Goal: Task Accomplishment & Management: Use online tool/utility

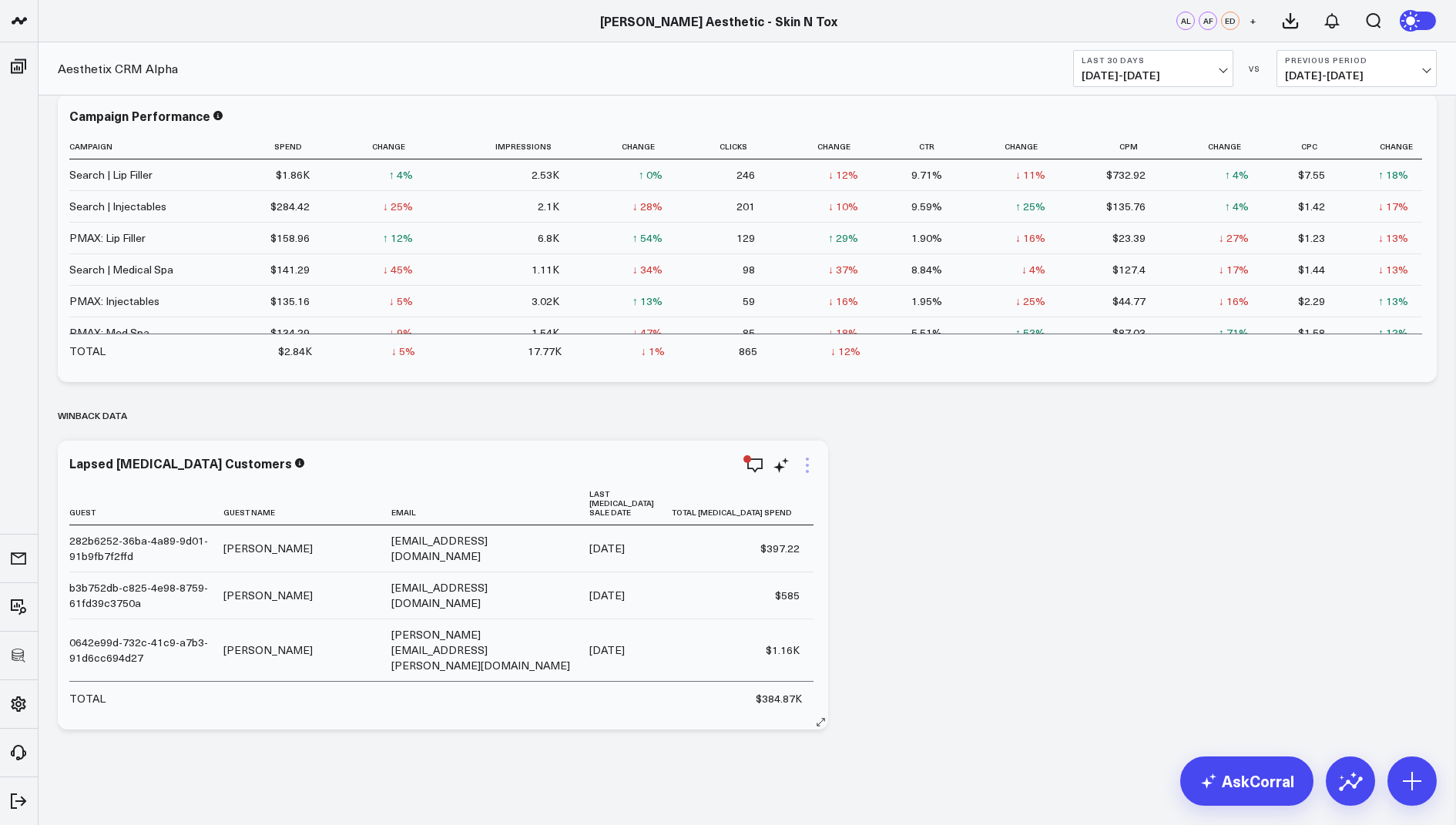
click at [802, 460] on icon at bounding box center [808, 465] width 19 height 19
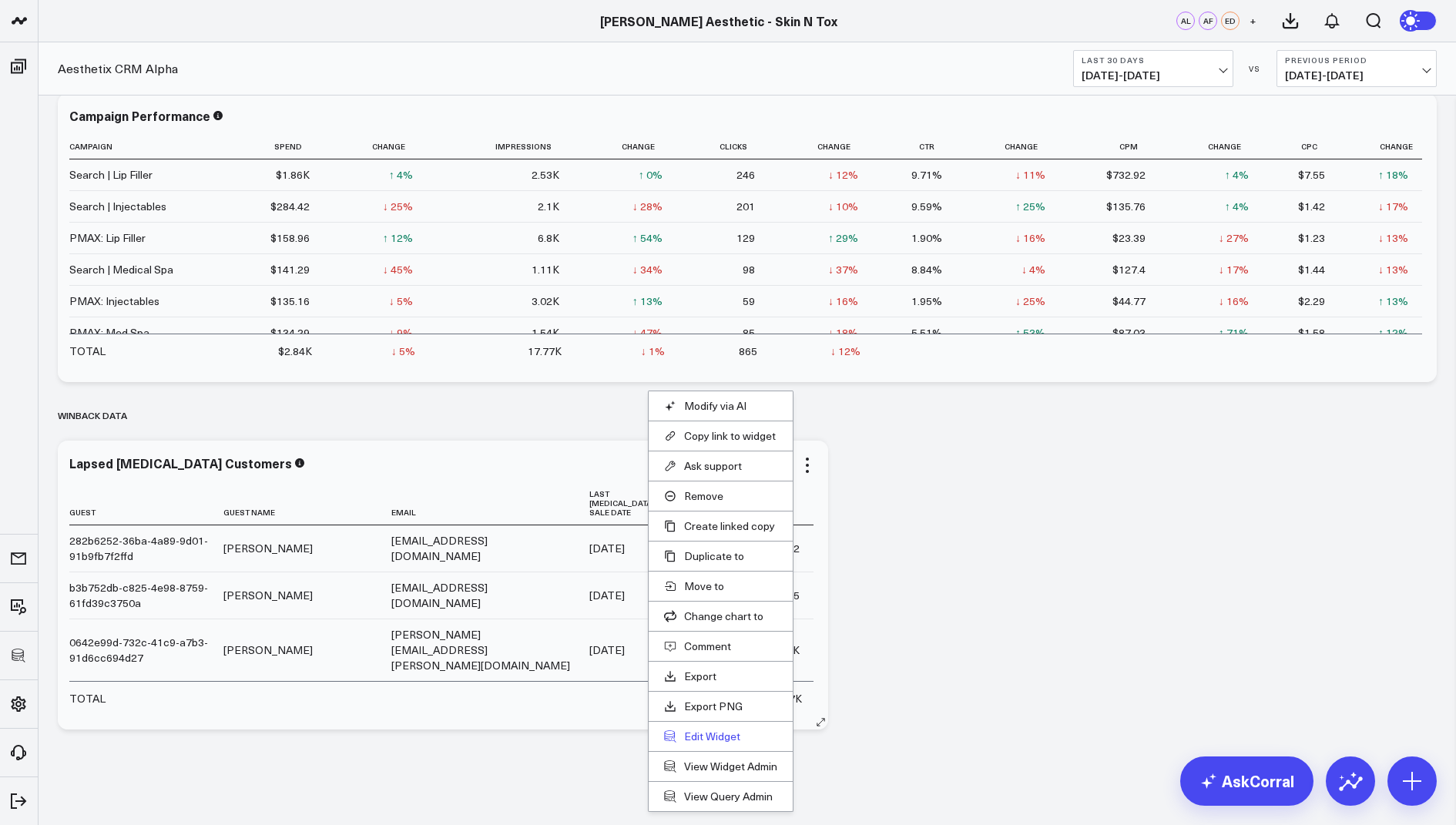
click at [710, 733] on button "Edit Widget" at bounding box center [721, 737] width 113 height 14
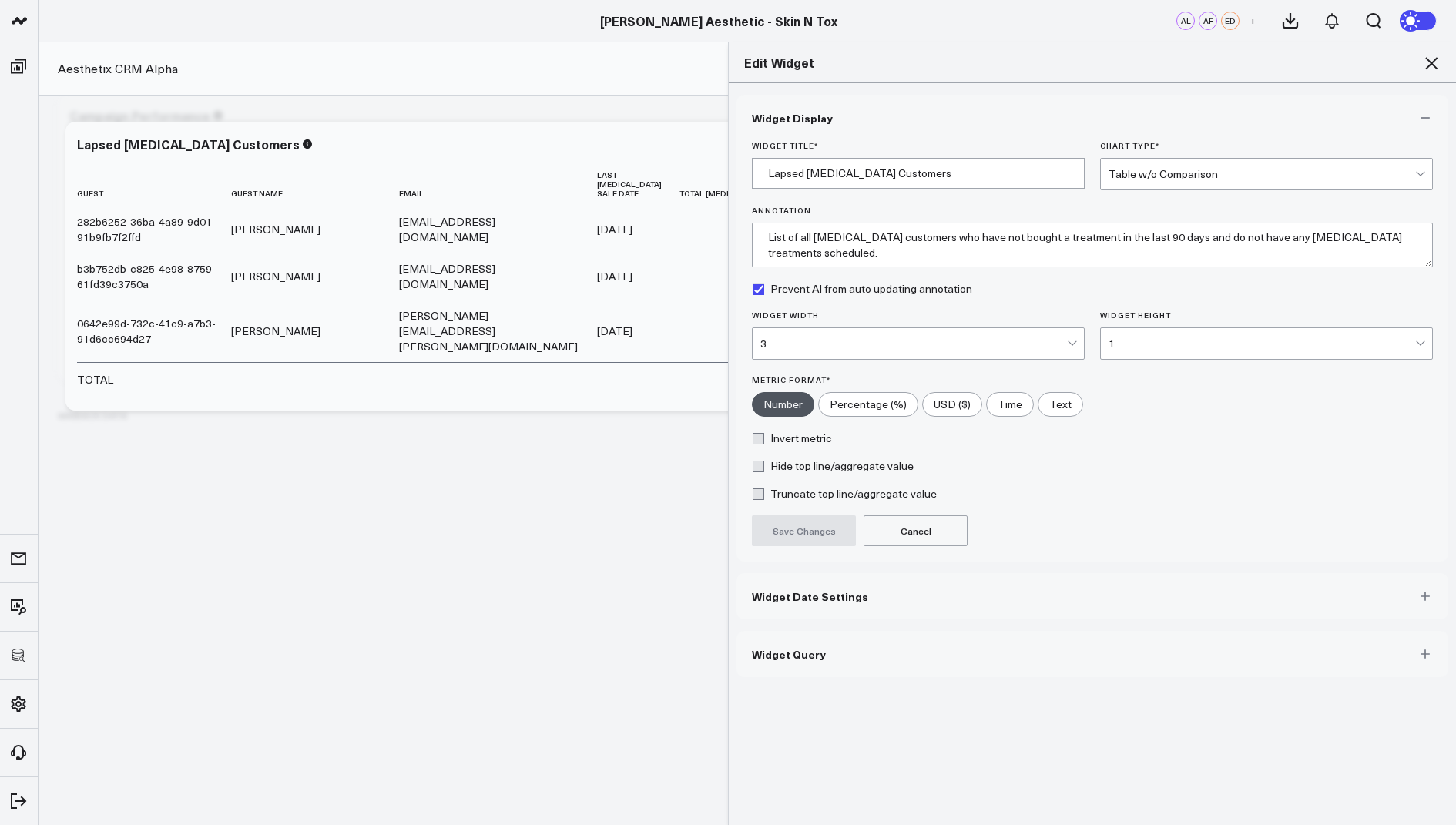
click at [787, 659] on button "Widget Query" at bounding box center [1093, 654] width 712 height 46
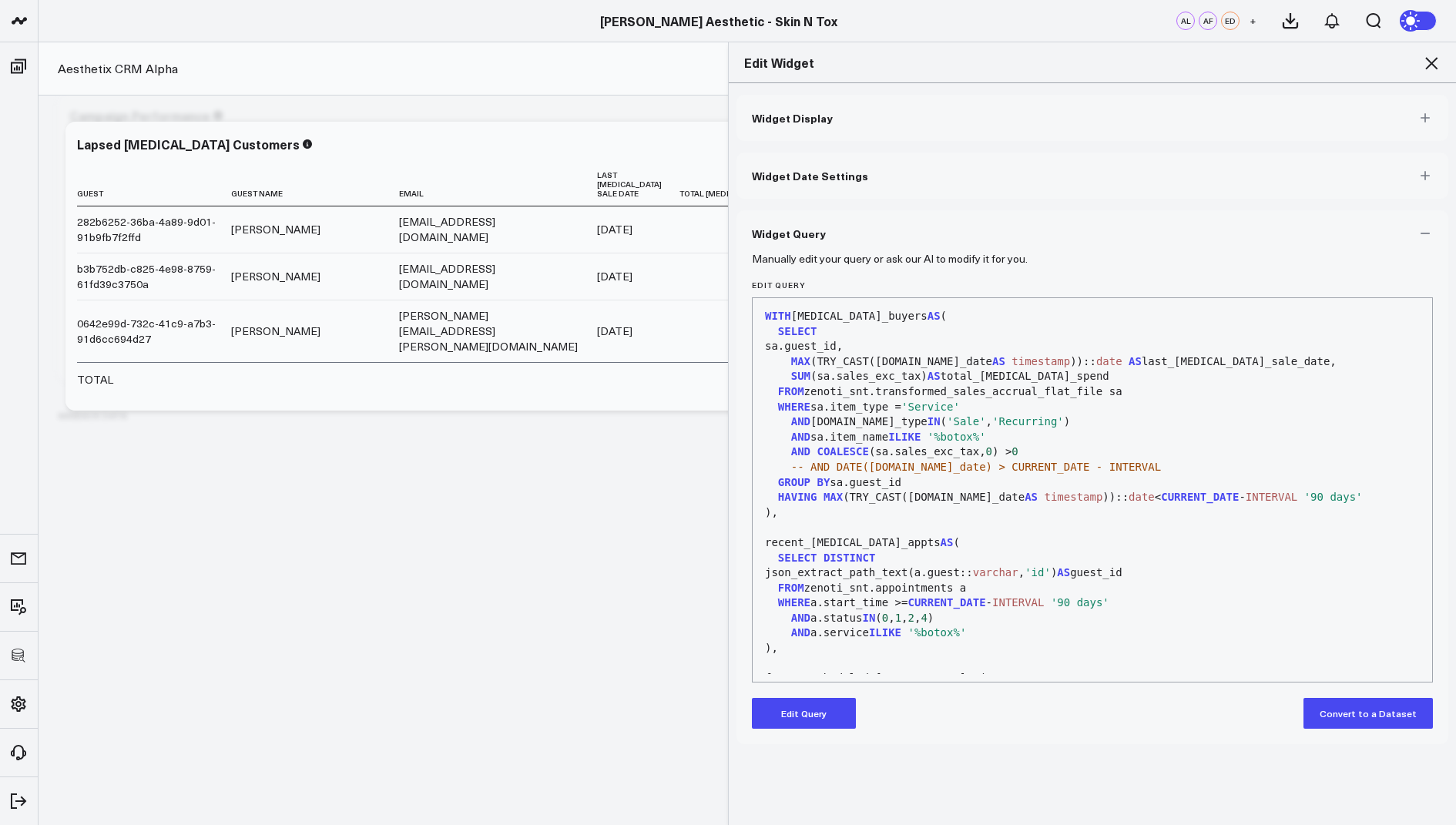
click at [1422, 61] on h2 "Edit Widget" at bounding box center [1093, 62] width 697 height 17
click at [1432, 59] on icon at bounding box center [1432, 63] width 19 height 19
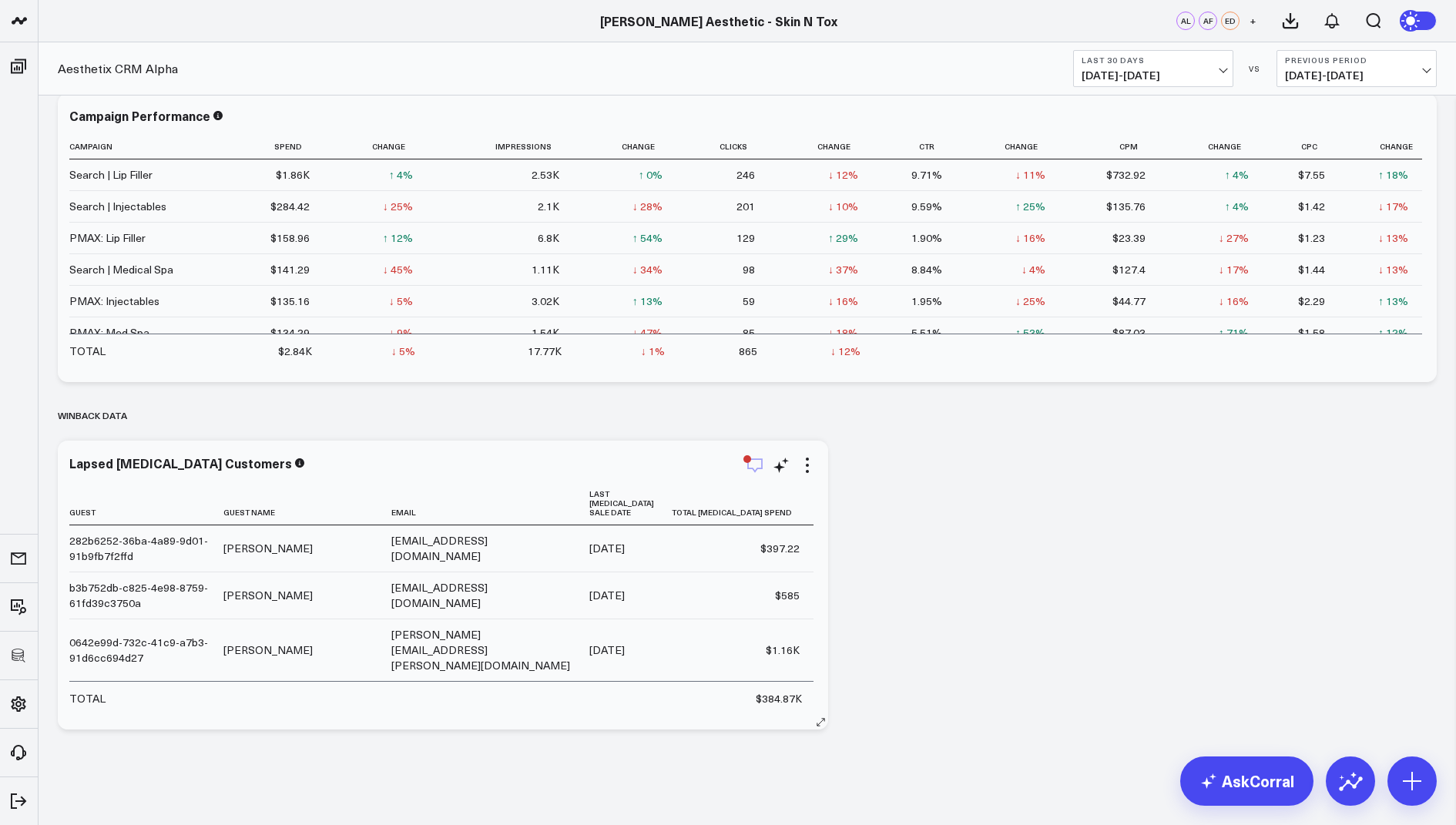
click at [756, 462] on icon "button" at bounding box center [756, 465] width 19 height 19
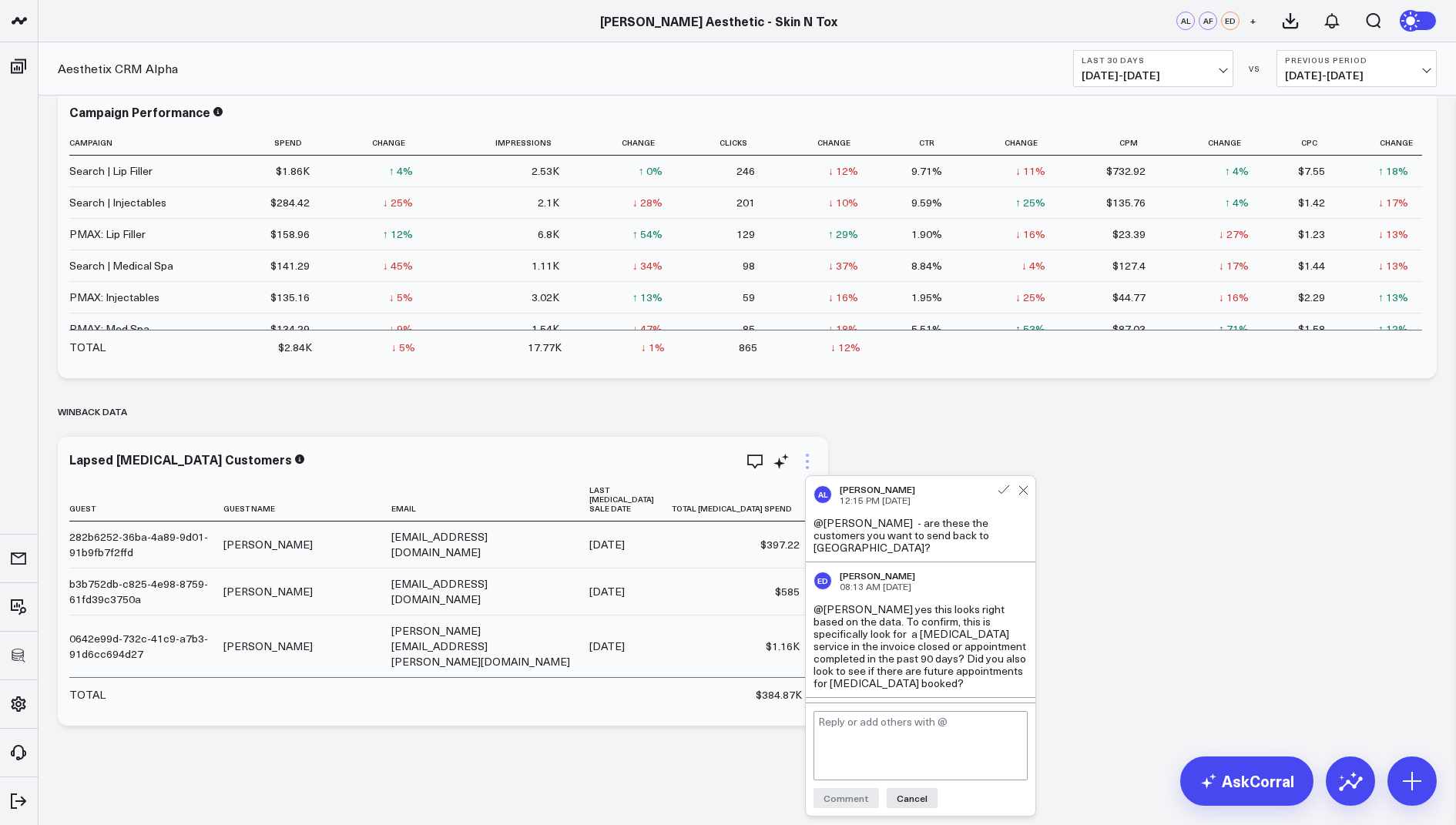
click at [811, 463] on icon at bounding box center [808, 462] width 19 height 19
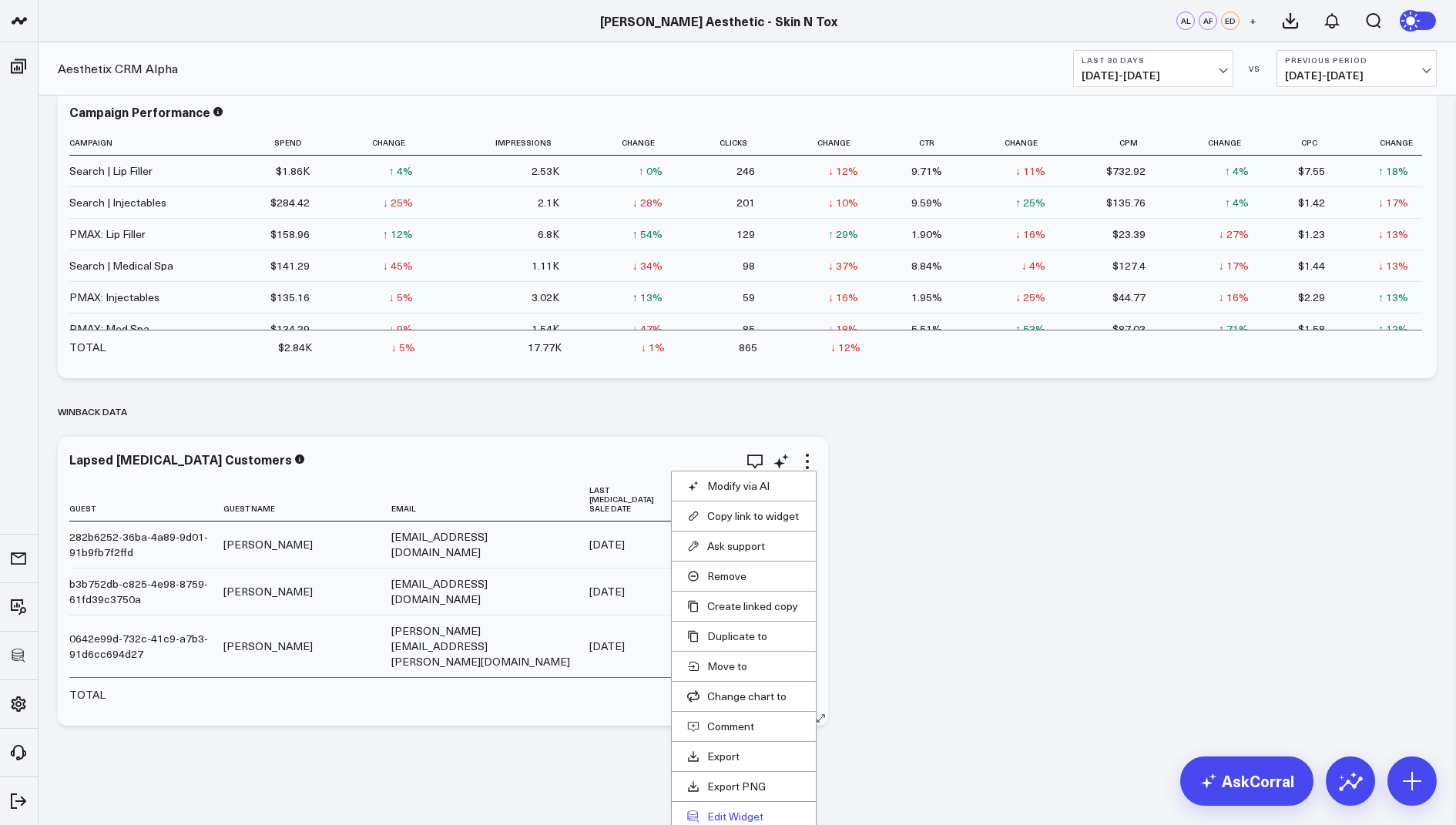
click at [738, 810] on button "Edit Widget" at bounding box center [744, 816] width 113 height 14
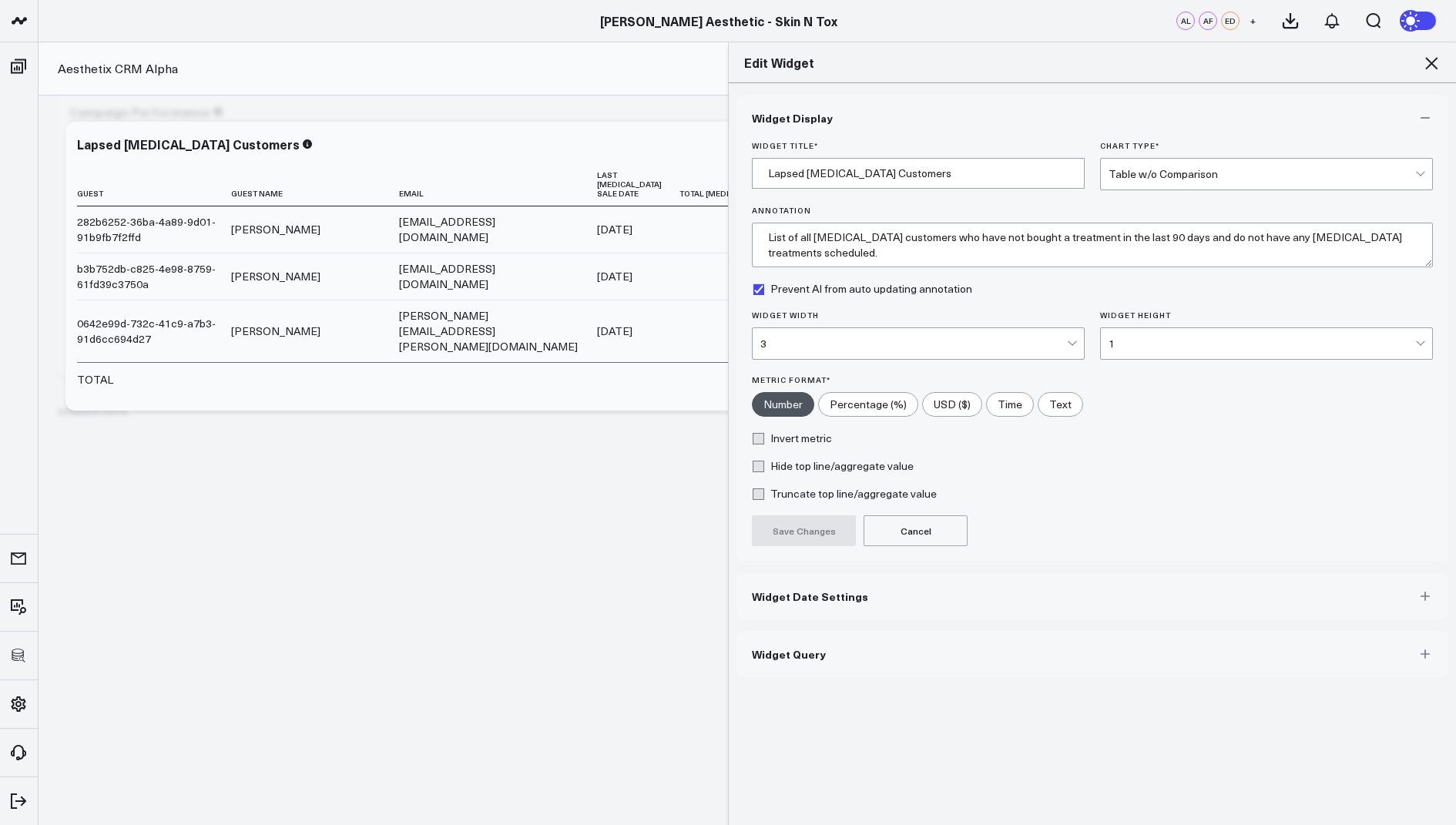
click at [805, 655] on span "Widget Query" at bounding box center [789, 654] width 74 height 12
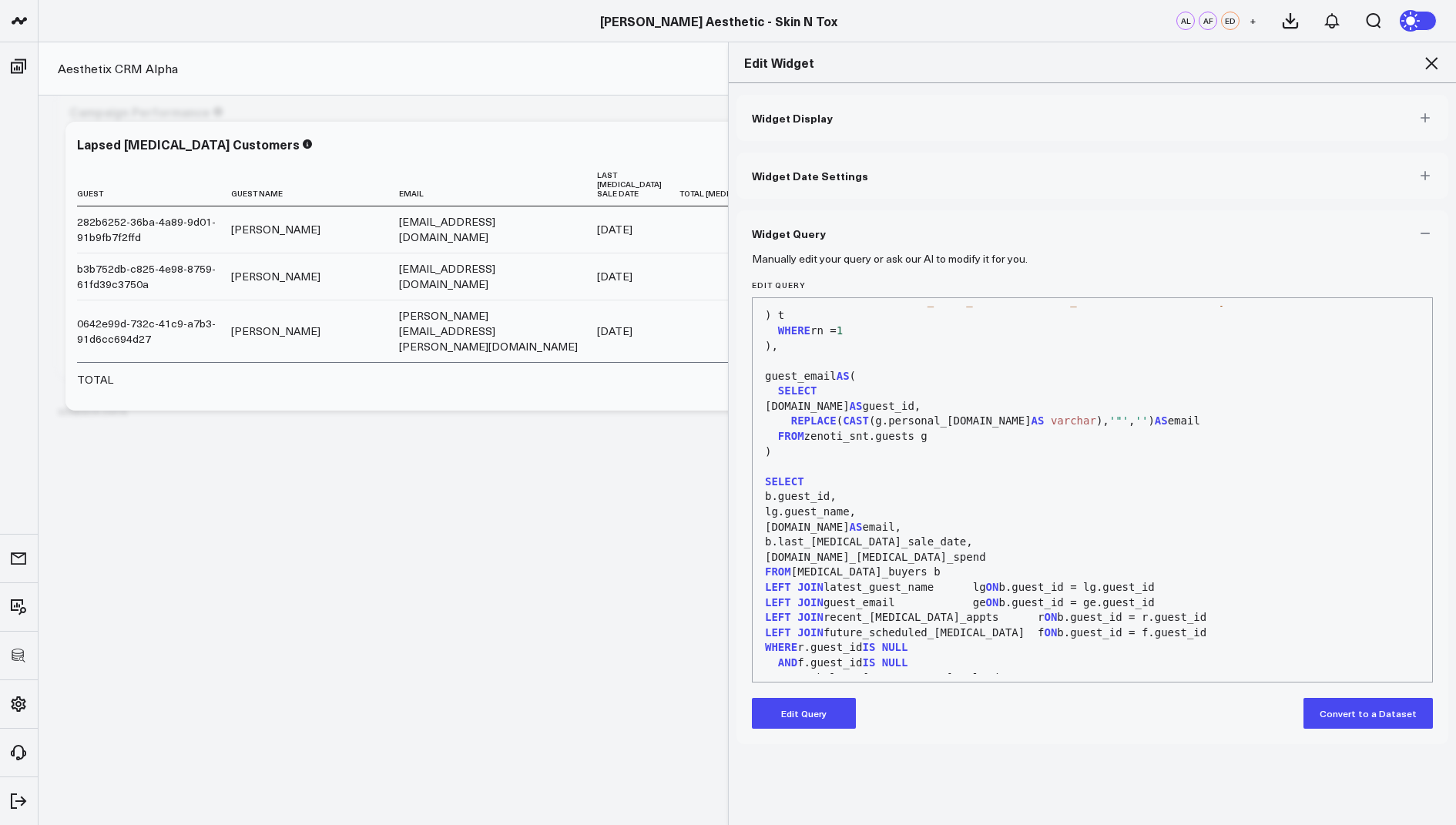
scroll to position [724, 0]
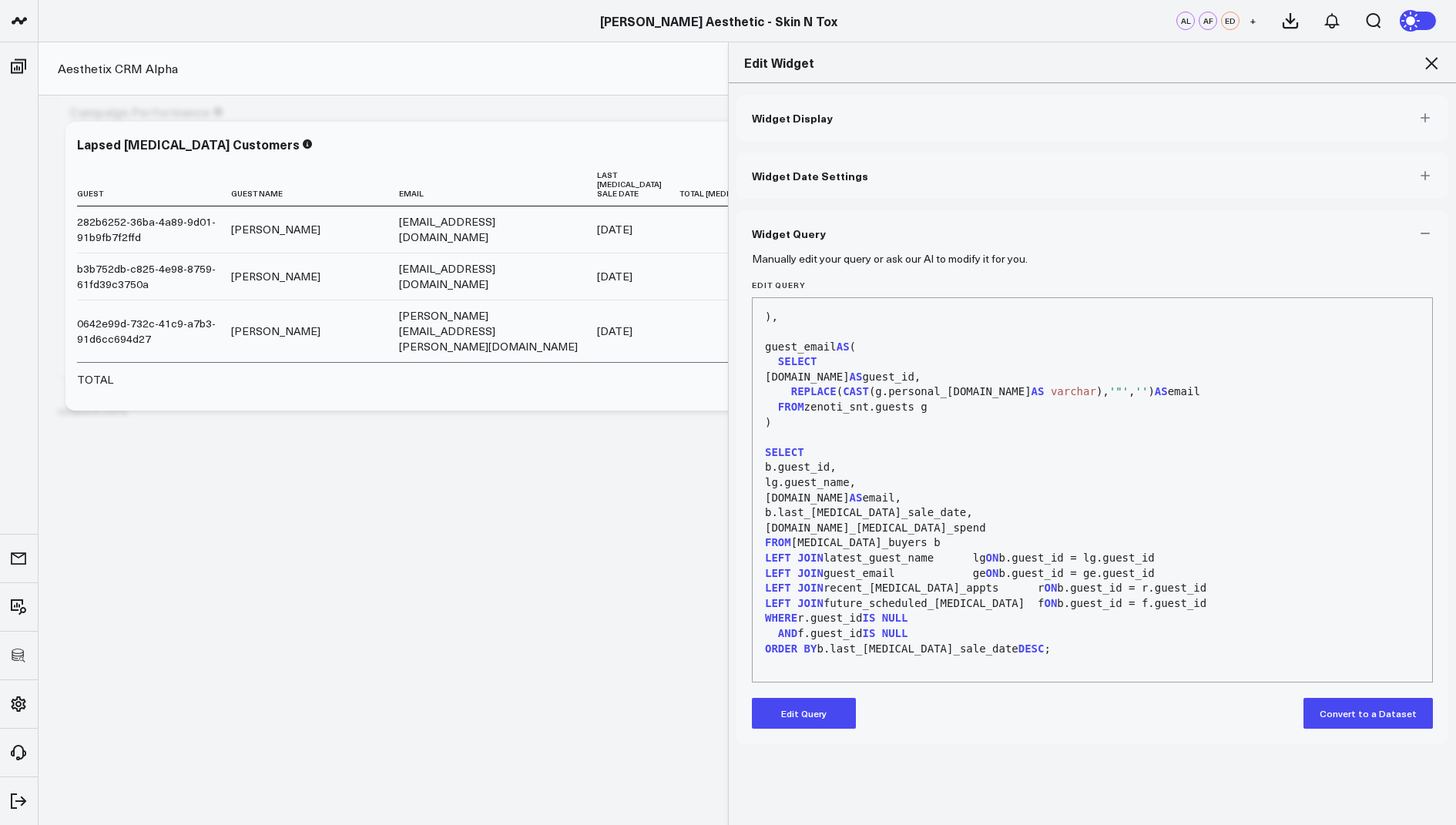
click at [1431, 61] on icon at bounding box center [1432, 63] width 19 height 19
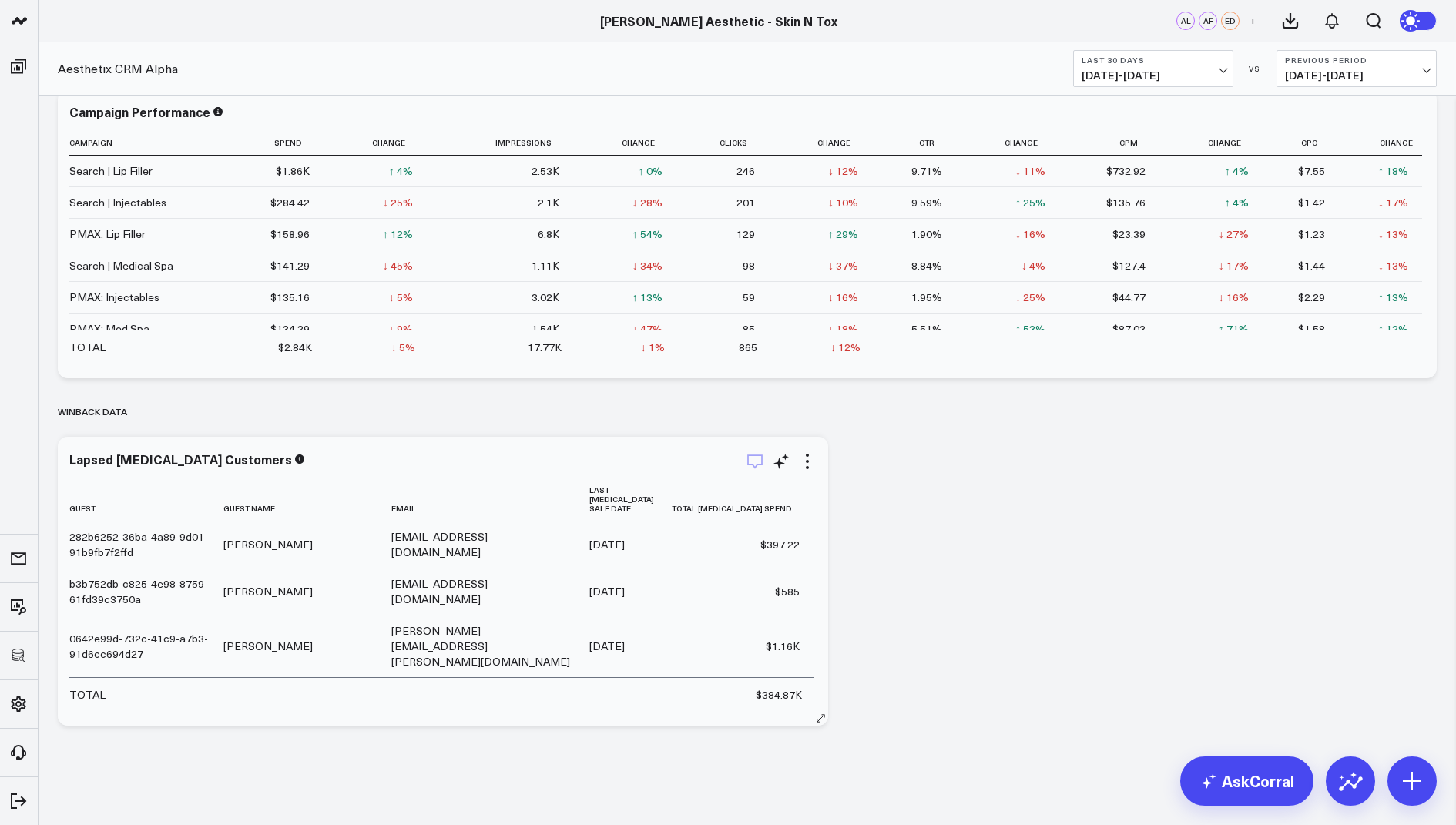
click at [752, 464] on icon "button" at bounding box center [756, 462] width 19 height 19
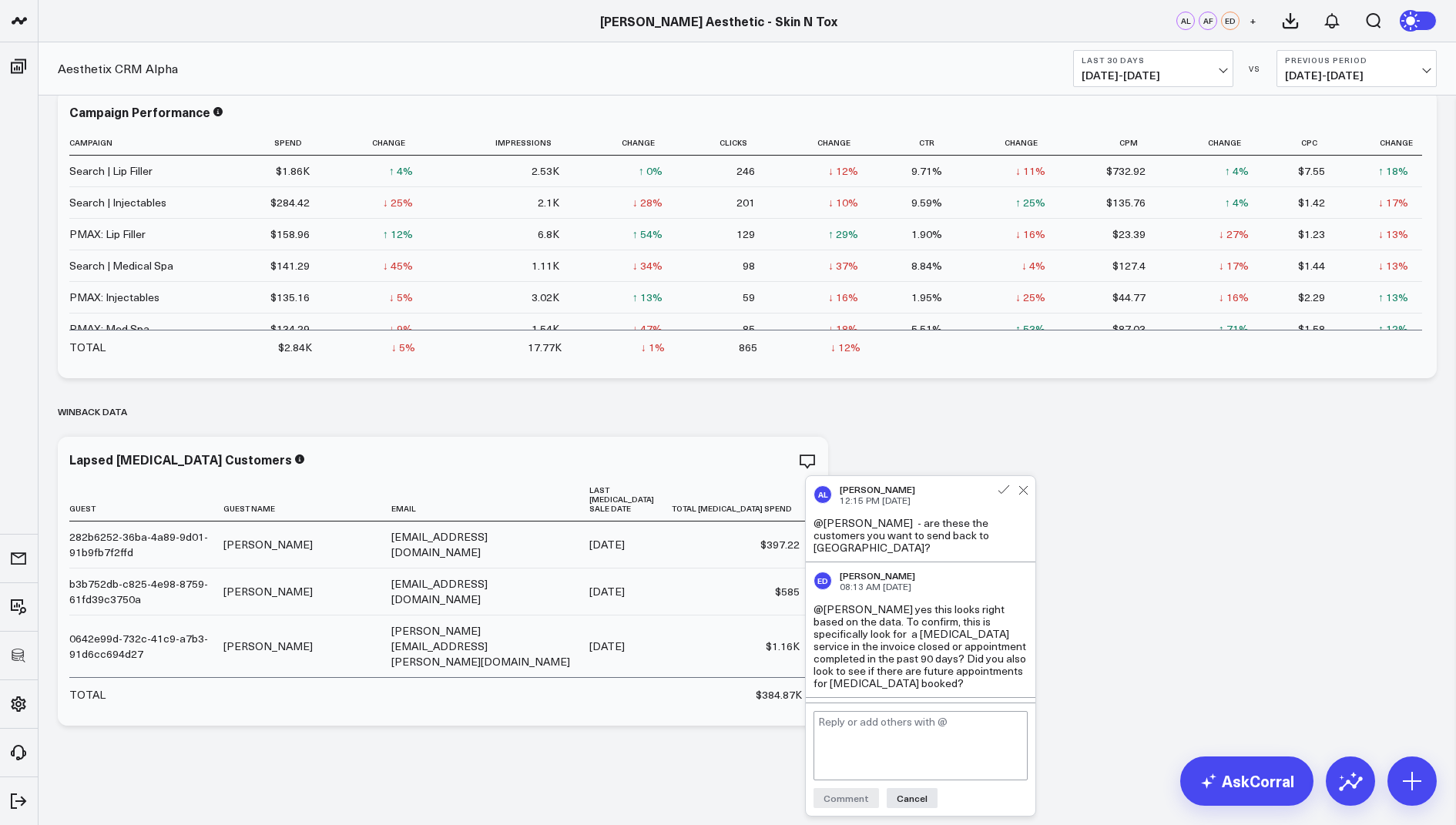
scroll to position [215, 0]
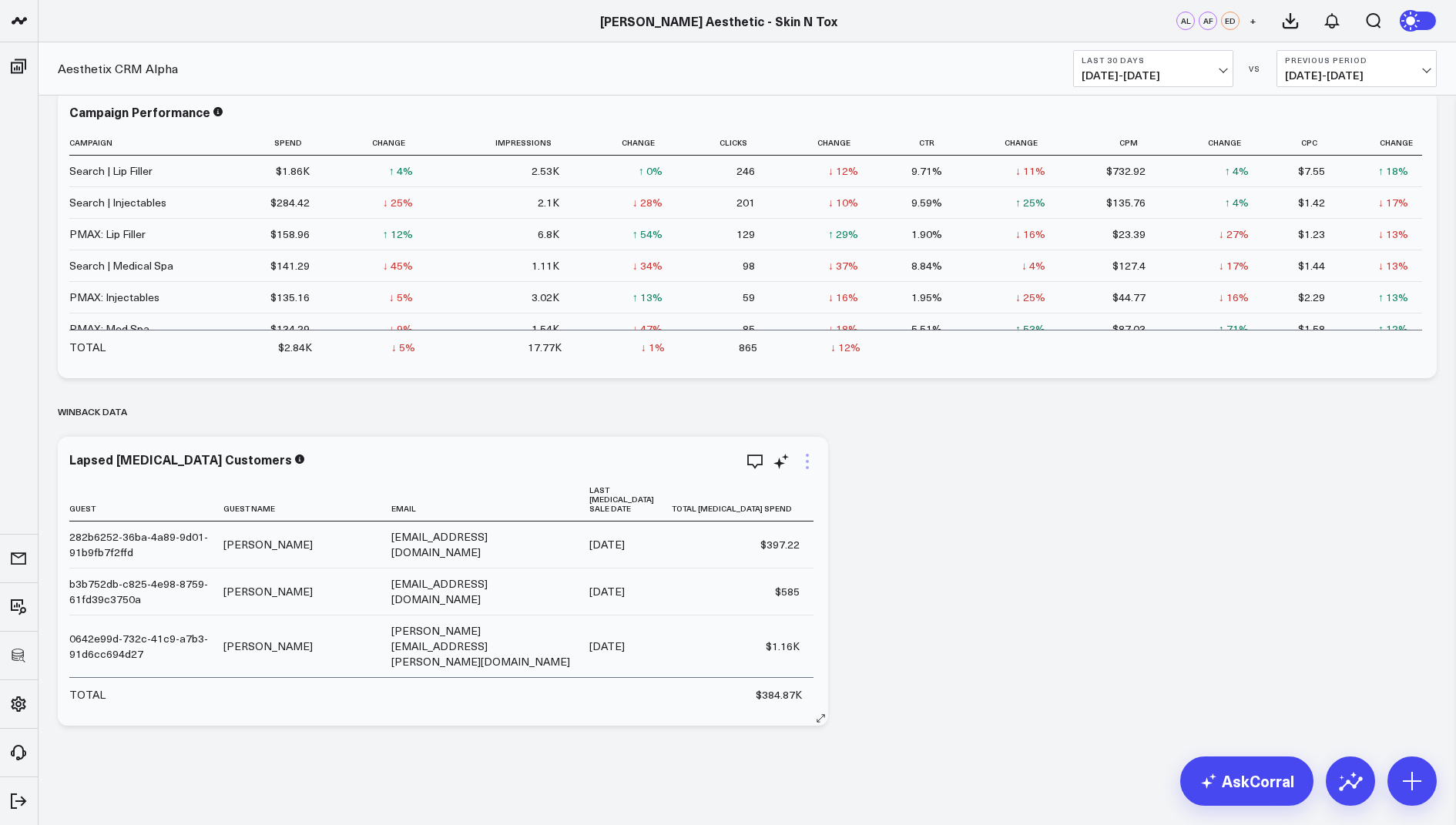
click at [799, 460] on icon at bounding box center [808, 462] width 19 height 19
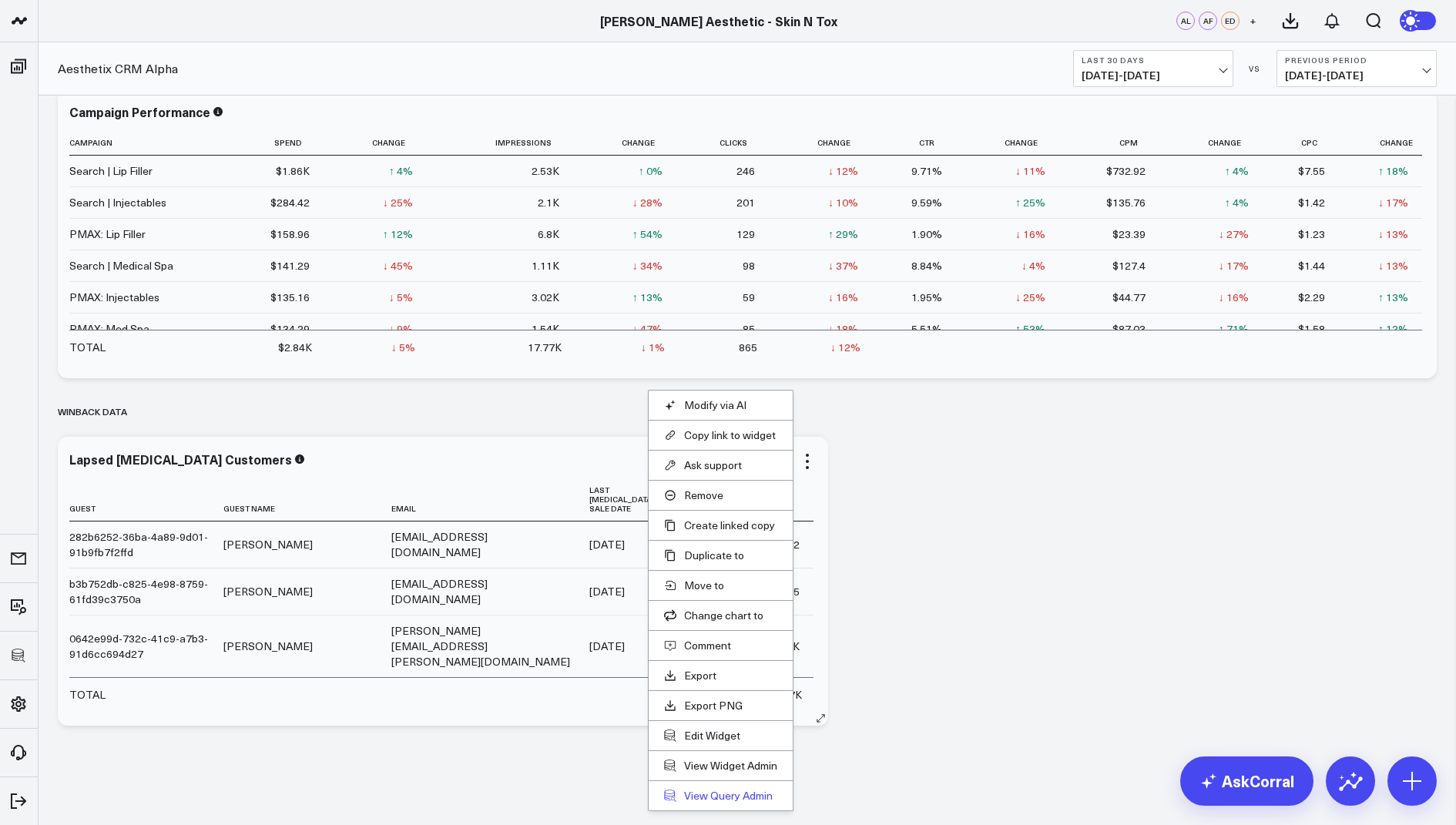
click at [705, 790] on link "View Query Admin" at bounding box center [721, 795] width 113 height 14
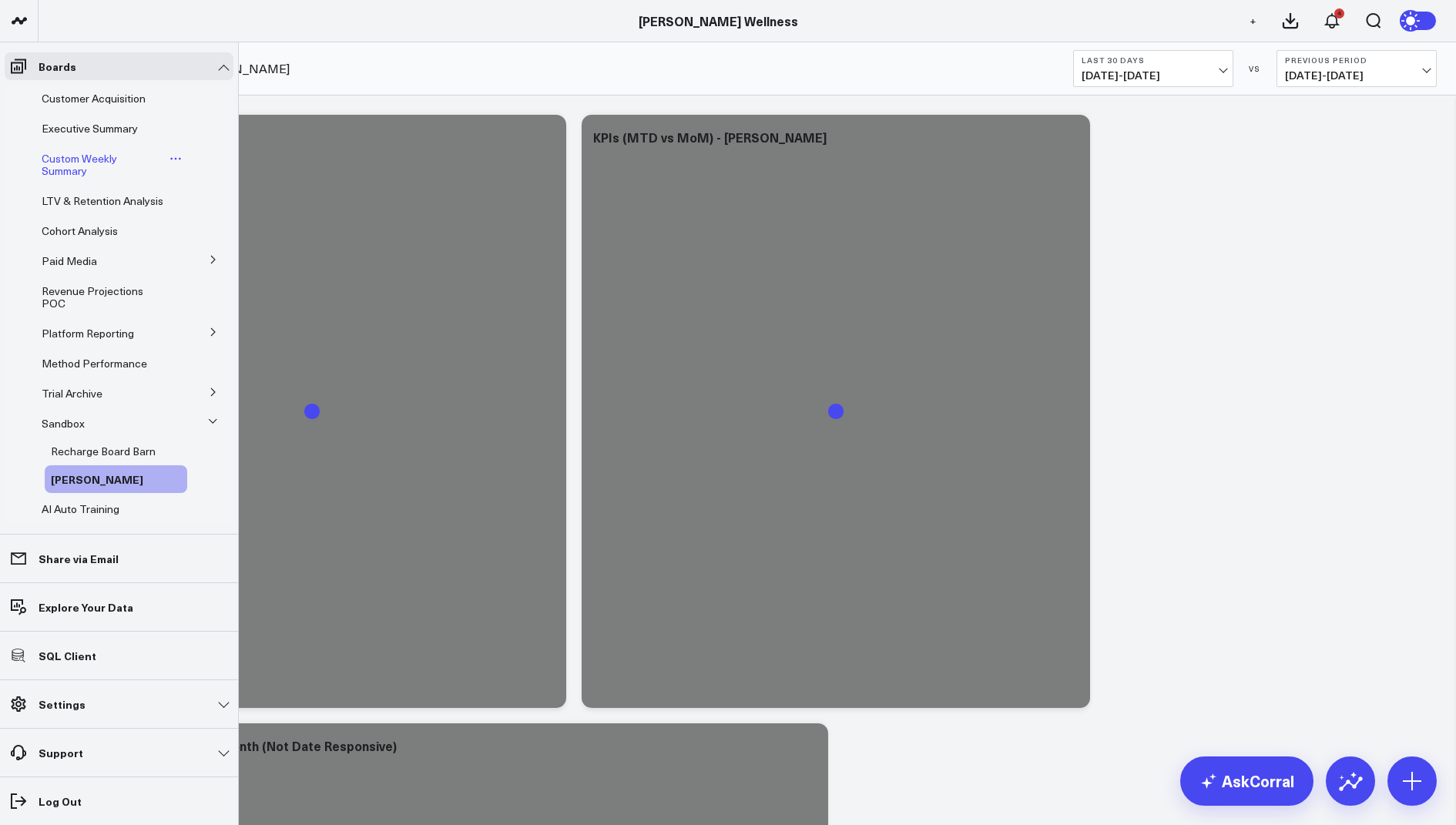
click at [94, 164] on span "Custom Weekly Summary" at bounding box center [79, 164] width 76 height 27
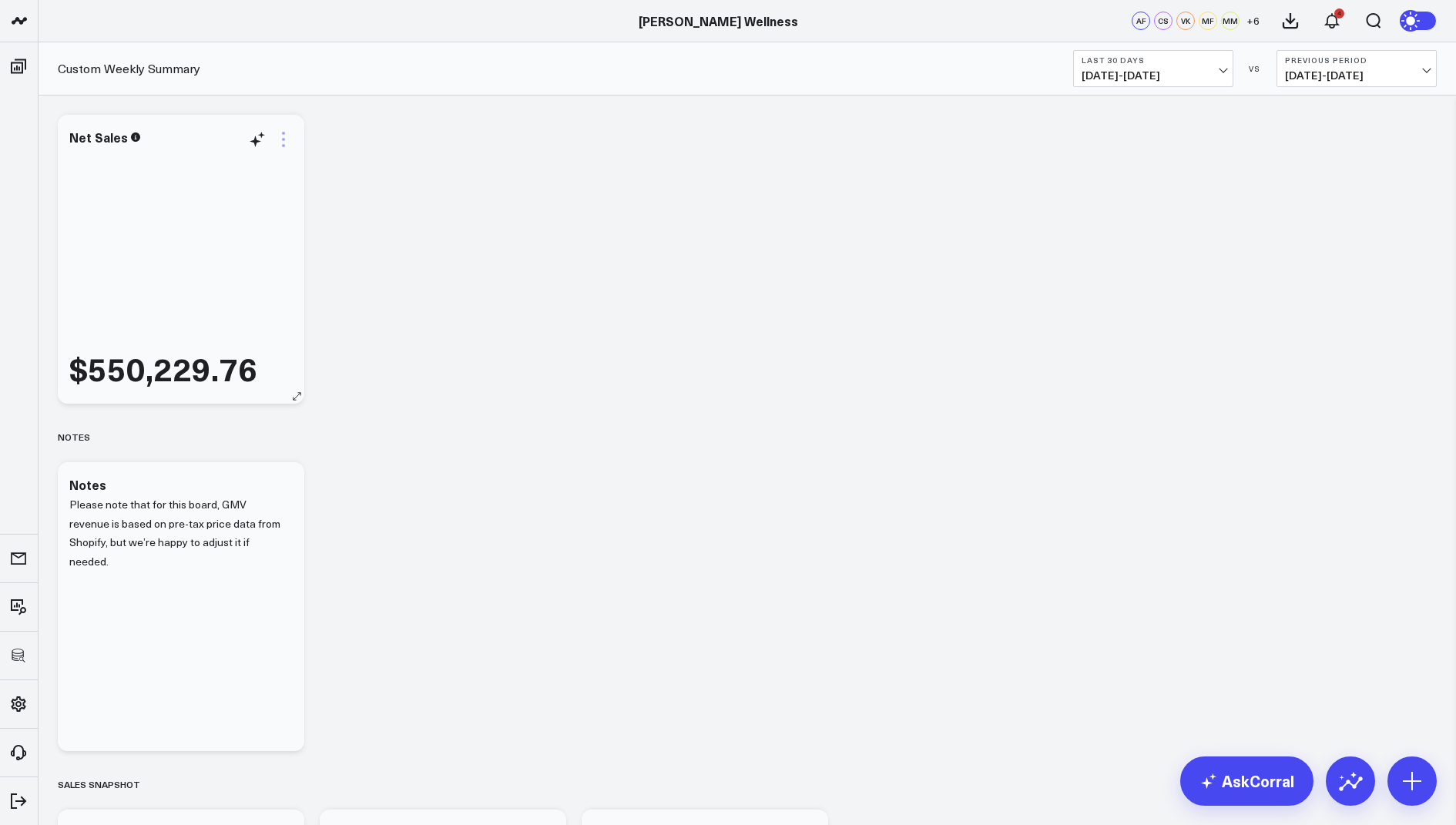
click at [284, 135] on icon at bounding box center [283, 139] width 19 height 19
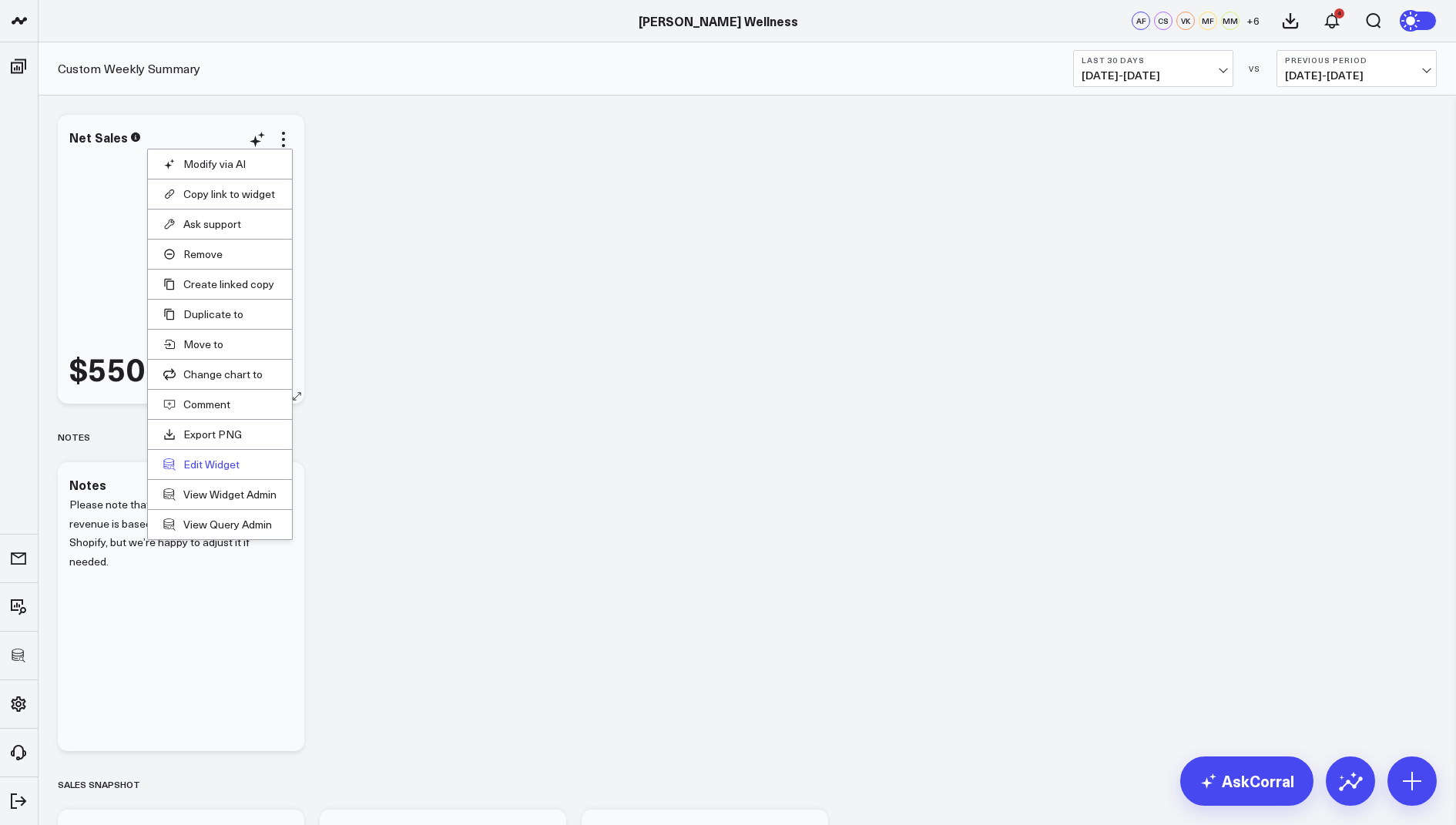
click at [194, 463] on button "Edit Widget" at bounding box center [220, 464] width 113 height 14
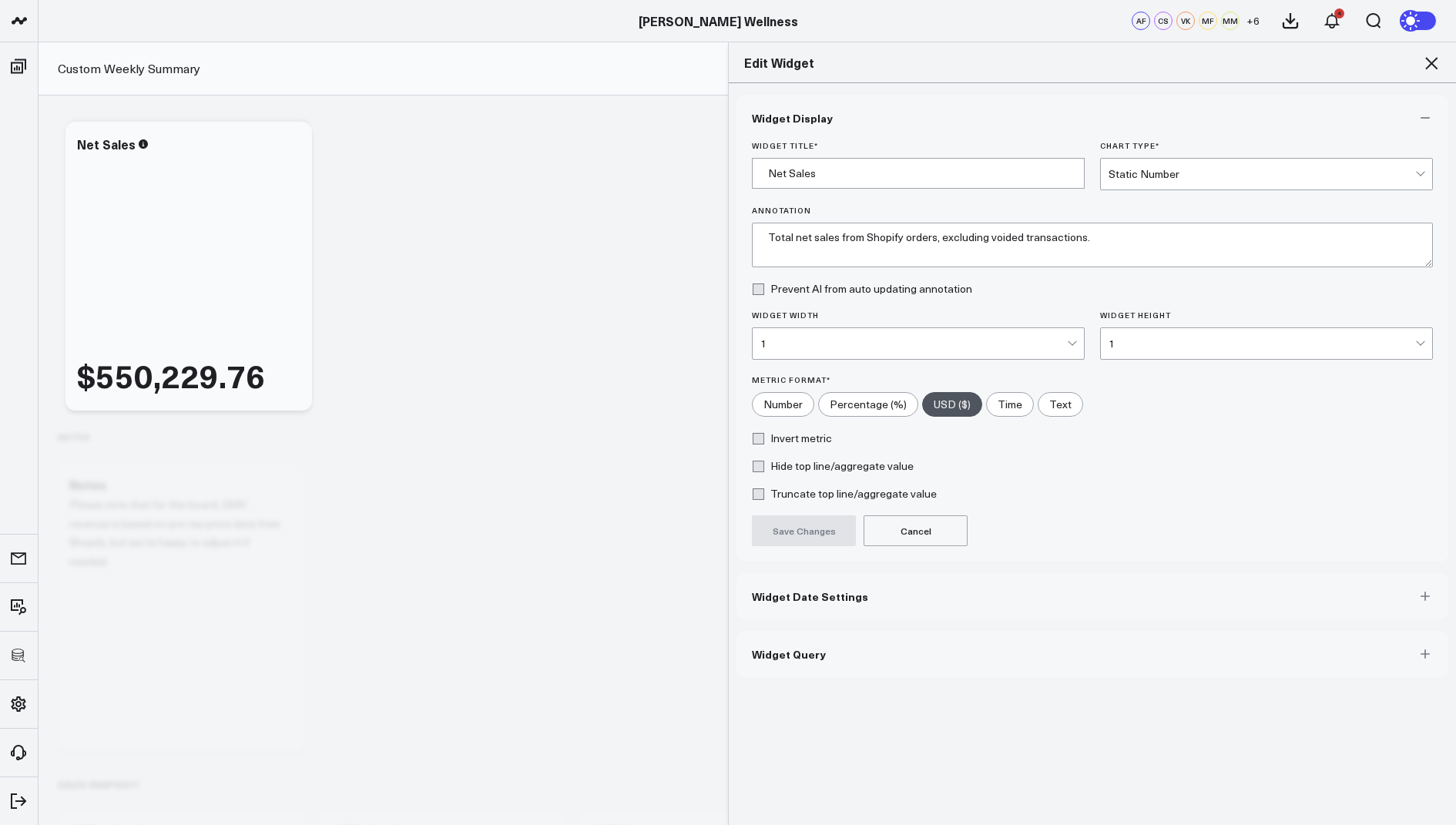
click at [780, 648] on span "Widget Query" at bounding box center [789, 654] width 74 height 12
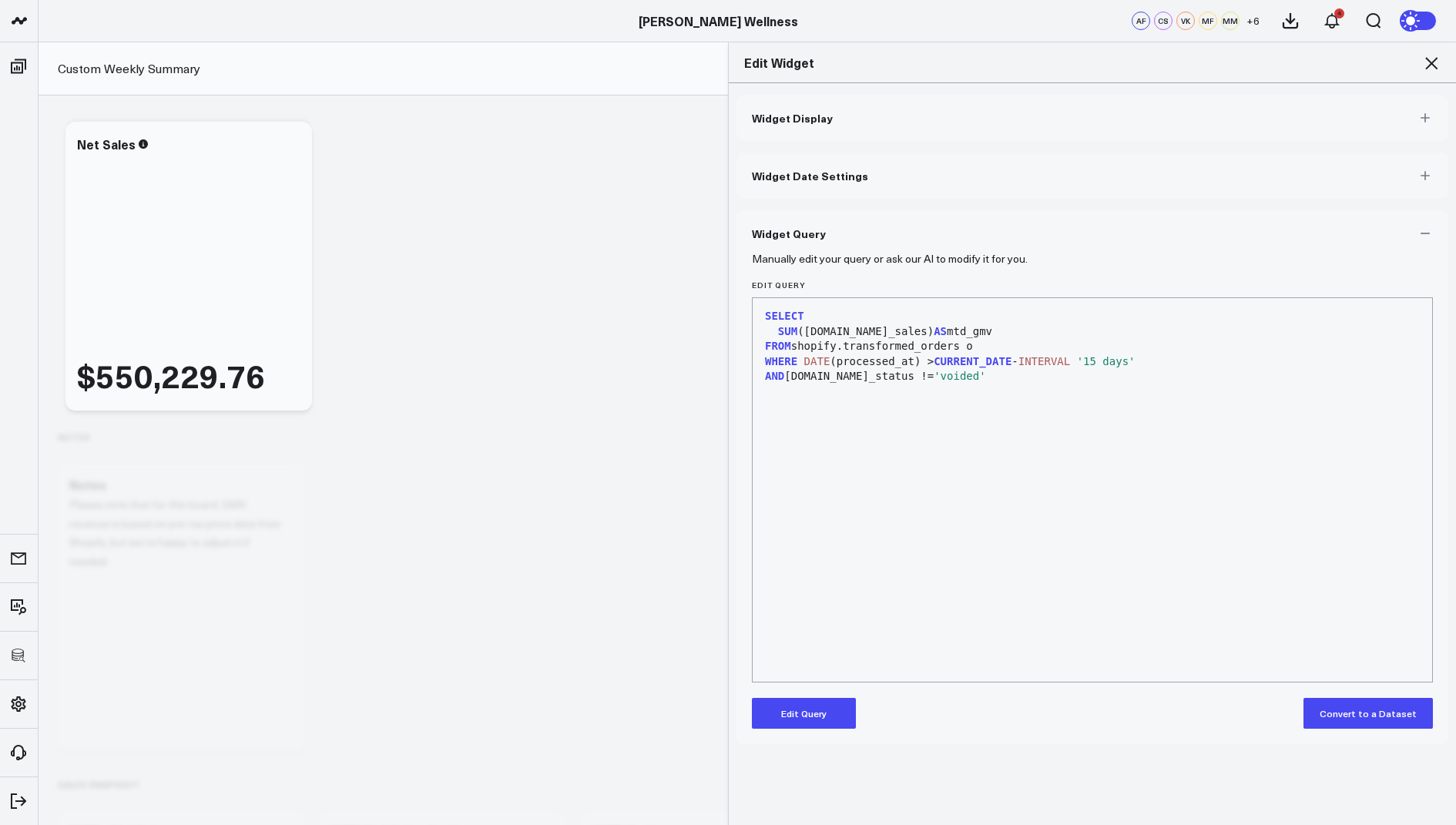
click at [1430, 63] on icon at bounding box center [1431, 63] width 12 height 12
